Goal: Task Accomplishment & Management: Use online tool/utility

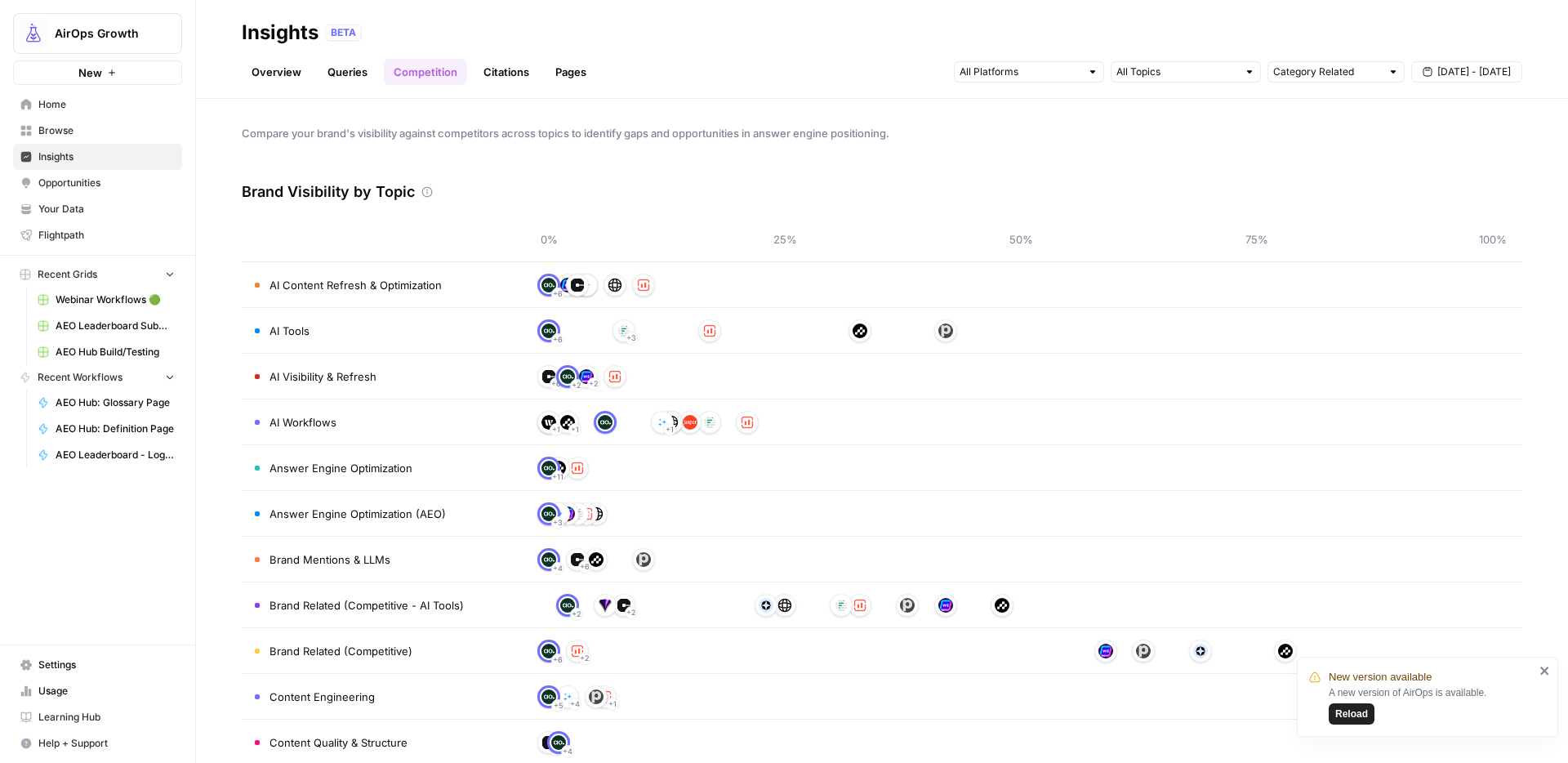
scroll to position [104, 0]
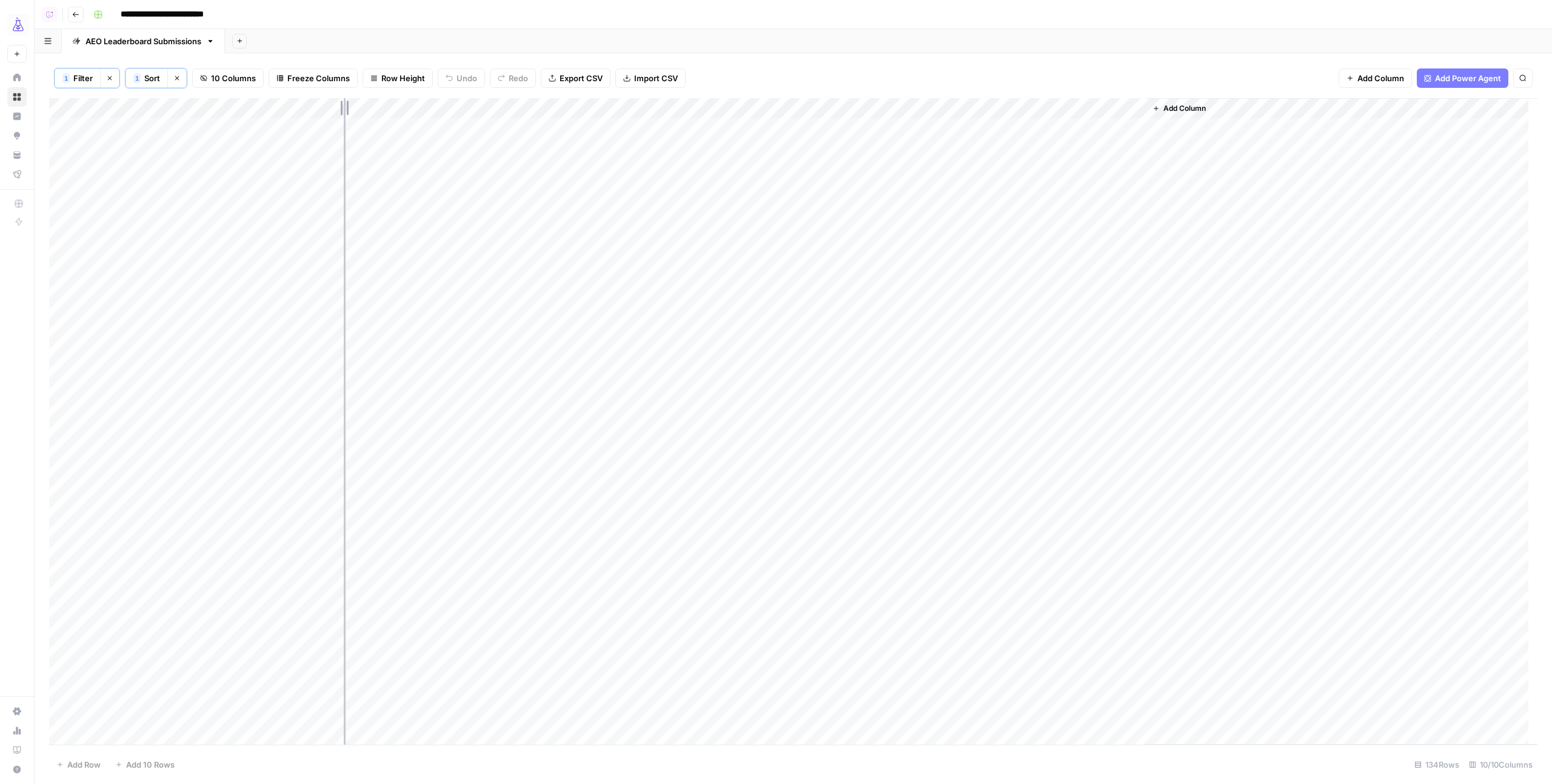
drag, startPoint x: 289, startPoint y: 103, endPoint x: 344, endPoint y: 104, distance: 55.0
click at [344, 104] on div "Add Column" at bounding box center [793, 422] width 1488 height 647
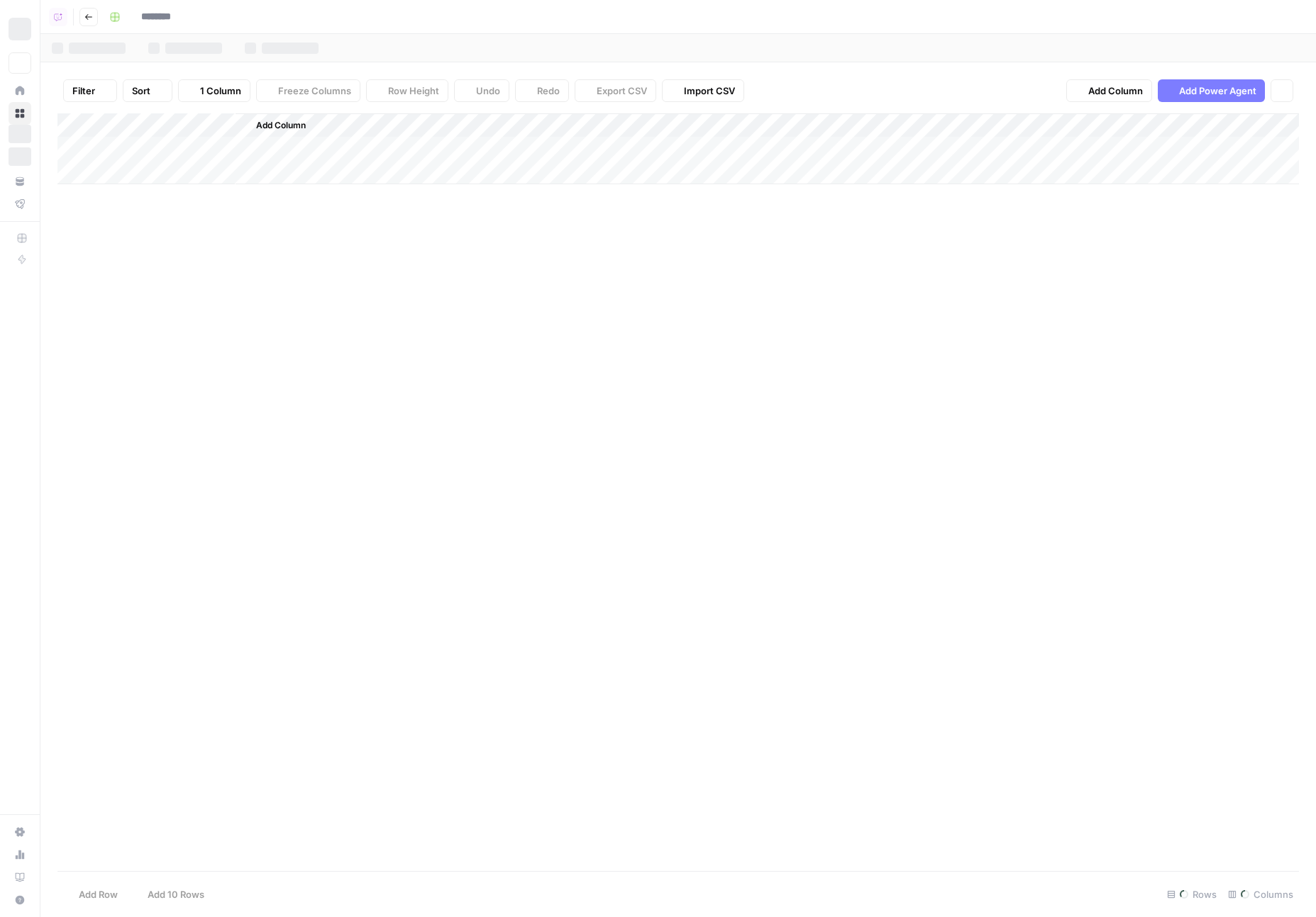
type input "**********"
